Goal: Find specific page/section: Locate item on page

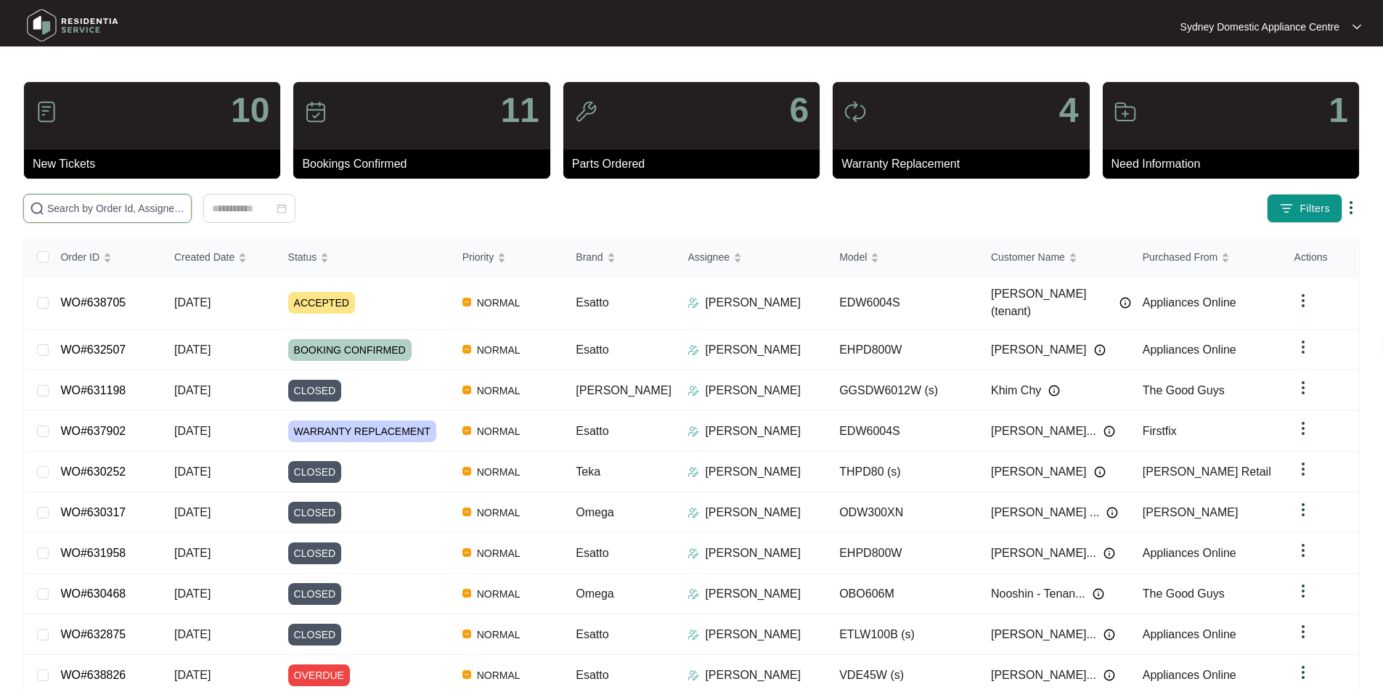
click at [185, 200] on input "text" at bounding box center [116, 208] width 138 height 16
paste input "638705"
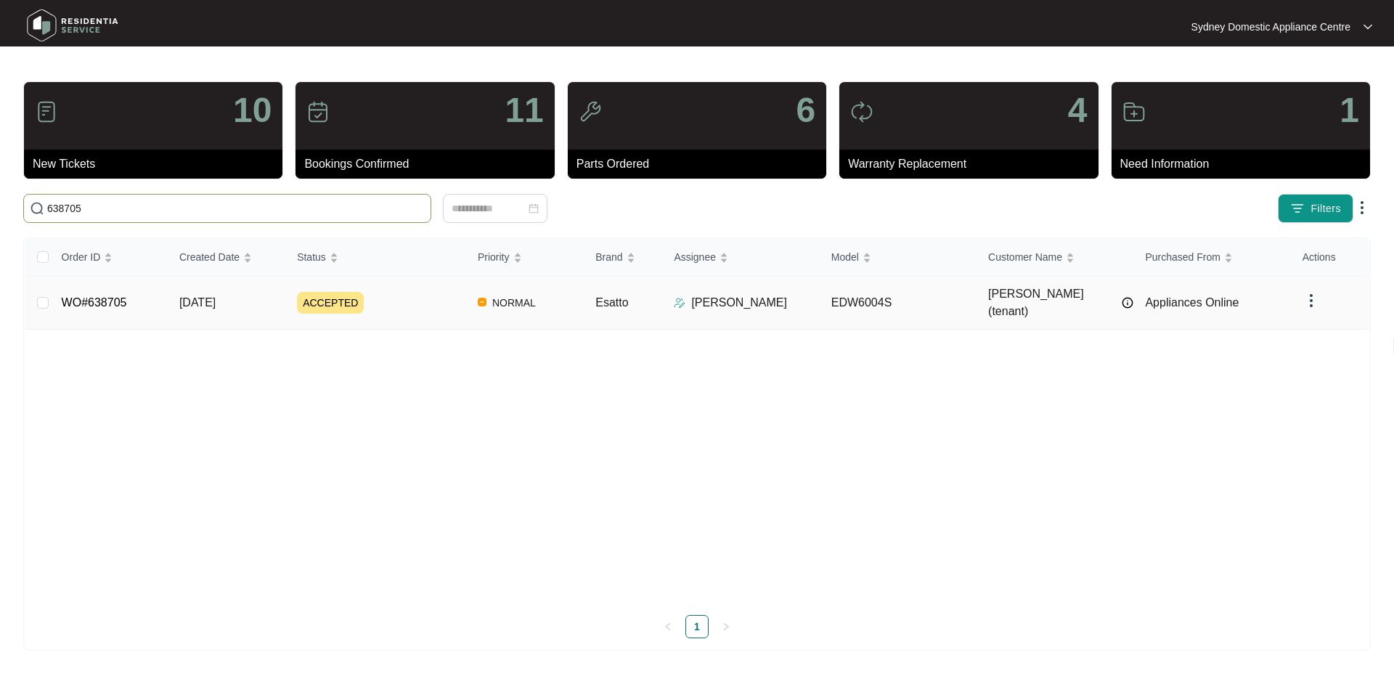
type input "638705"
click at [105, 296] on link "WO#638705" at bounding box center [94, 302] width 65 height 12
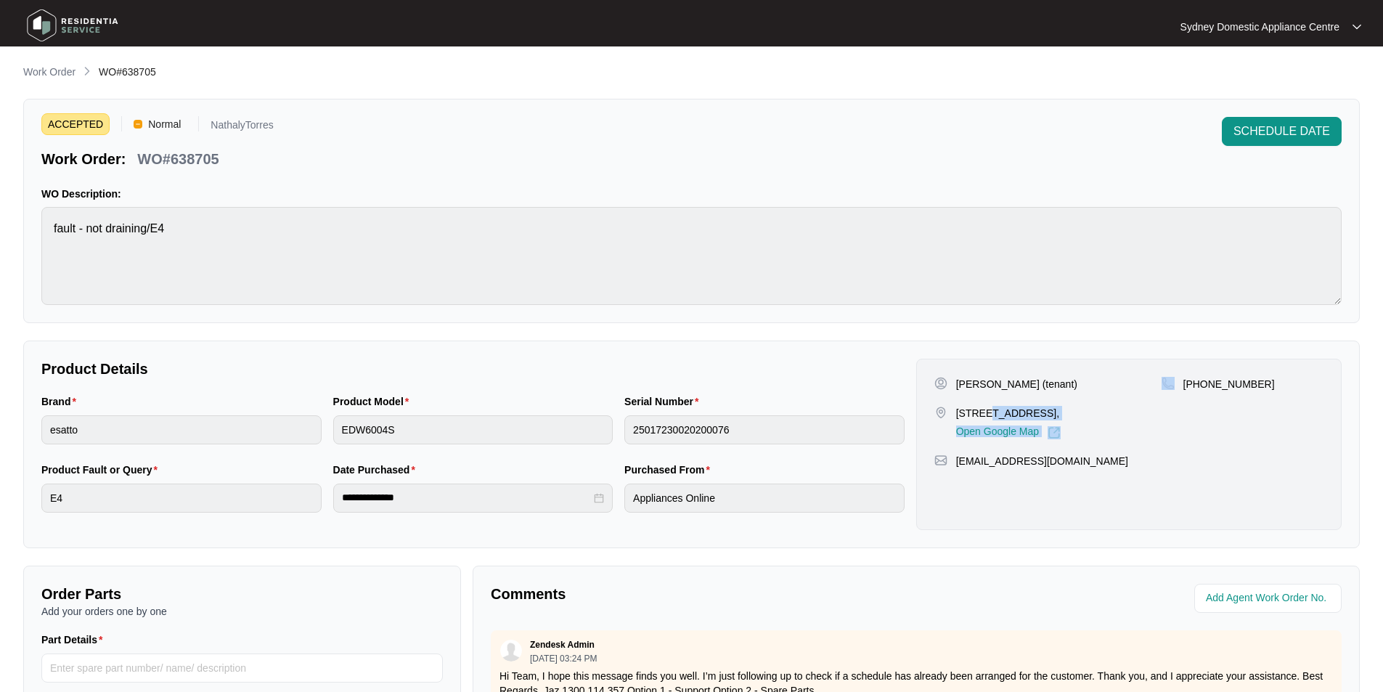
drag, startPoint x: 1162, startPoint y: 410, endPoint x: 982, endPoint y: 412, distance: 179.3
click at [982, 412] on div "[PERSON_NAME] (tenant) [STREET_ADDRESS], Open Google Map [PHONE_NUMBER]" at bounding box center [1128, 408] width 389 height 62
click at [979, 412] on p "[STREET_ADDRESS]," at bounding box center [1008, 413] width 105 height 15
drag, startPoint x: 978, startPoint y: 413, endPoint x: 1101, endPoint y: 413, distance: 122.7
click at [1061, 413] on p "[STREET_ADDRESS]," at bounding box center [1008, 413] width 105 height 15
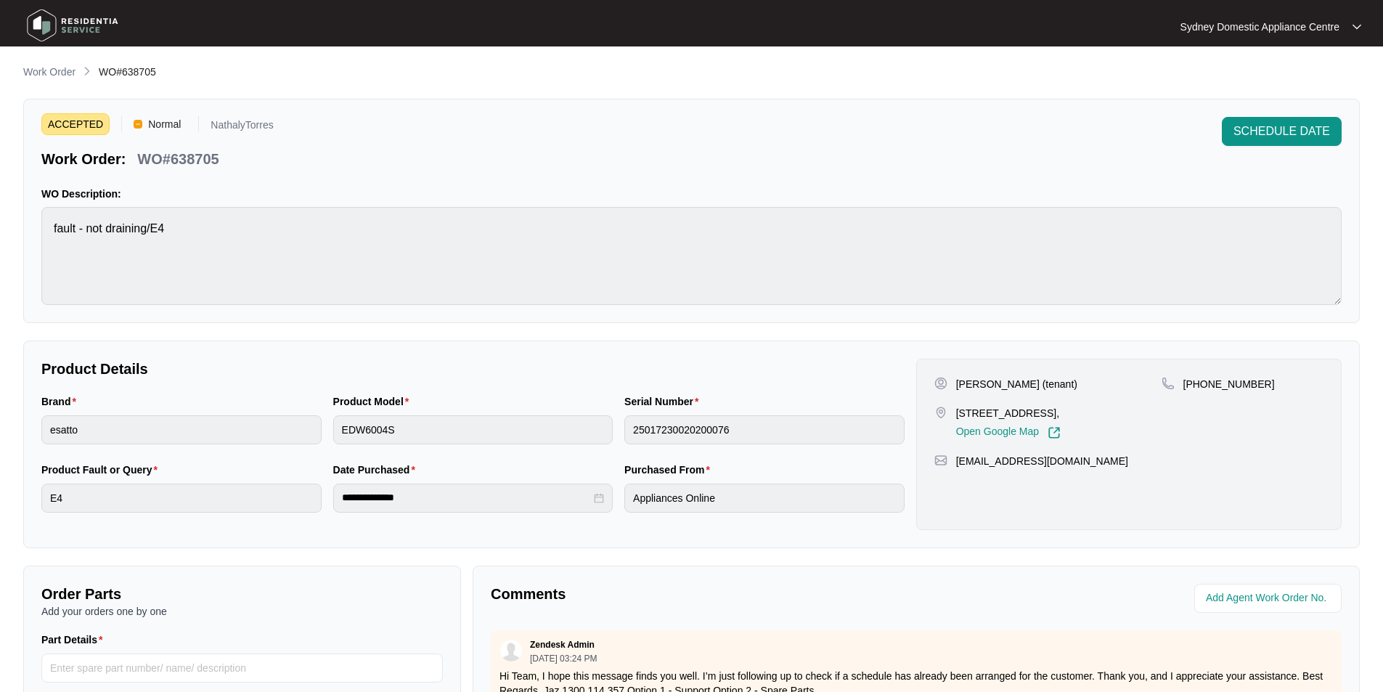
copy p "[STREET_ADDRESS]"
